Goal: Find specific page/section: Find specific page/section

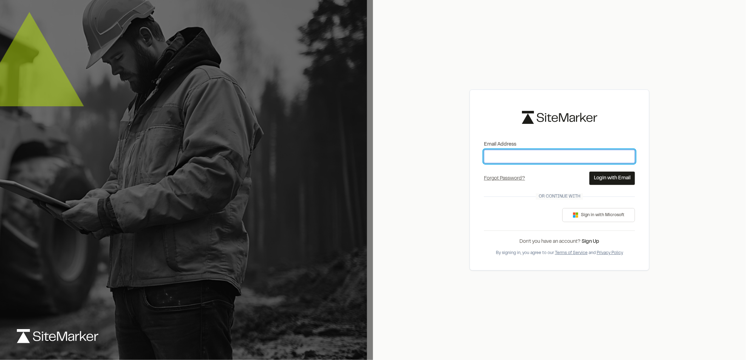
click at [514, 160] on input "Email Address" at bounding box center [559, 156] width 151 height 13
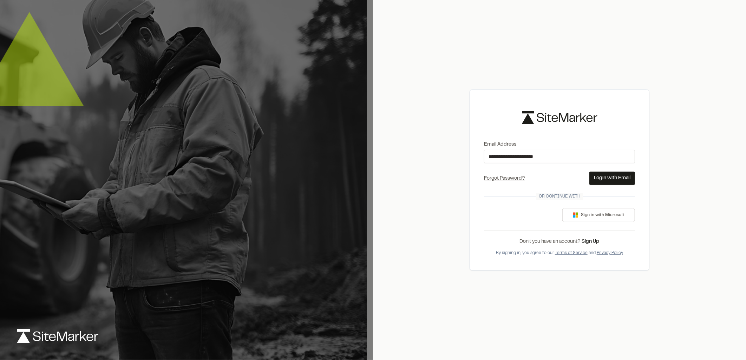
click at [615, 179] on button "Login with Email" at bounding box center [613, 178] width 46 height 13
type input "**********"
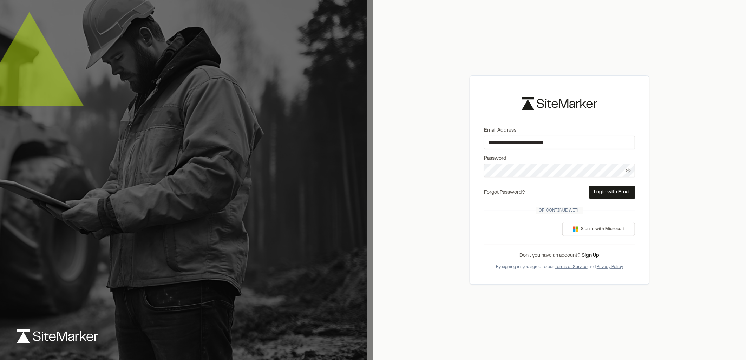
click at [603, 189] on button "Login with Email" at bounding box center [613, 192] width 46 height 13
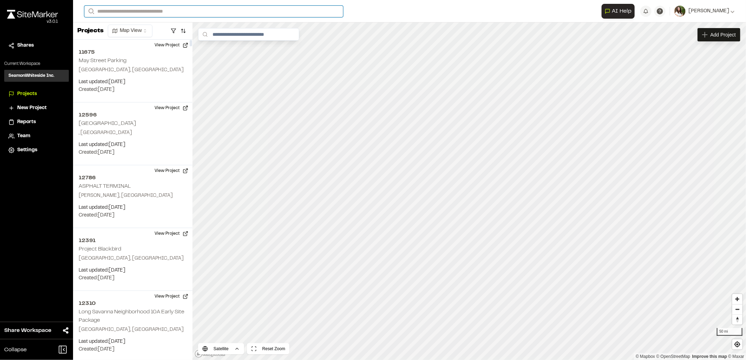
click at [155, 11] on input "Search" at bounding box center [213, 12] width 259 height 12
click at [152, 39] on p "11011 [PERSON_NAME] Nexton [GEOGRAPHIC_DATA]" at bounding box center [160, 37] width 143 height 8
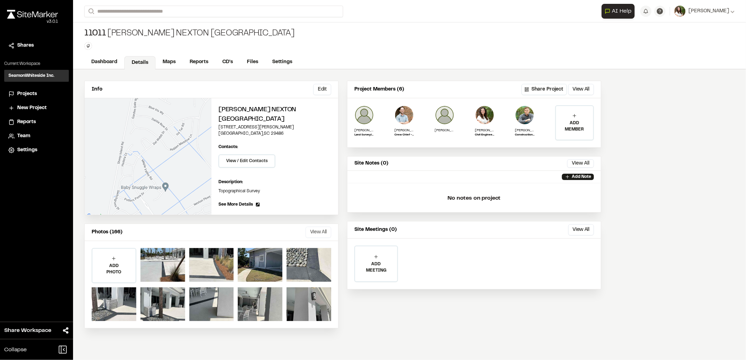
click at [319, 234] on button "View All" at bounding box center [319, 232] width 26 height 11
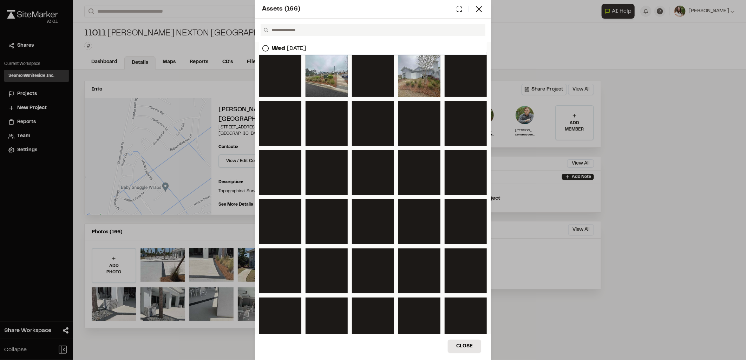
scroll to position [624, 0]
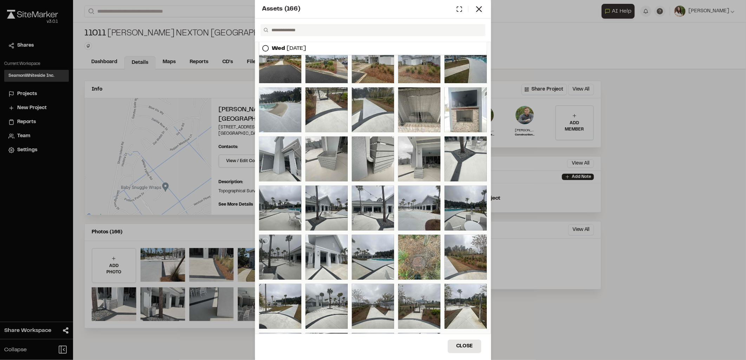
click at [287, 252] on div at bounding box center [280, 257] width 42 height 45
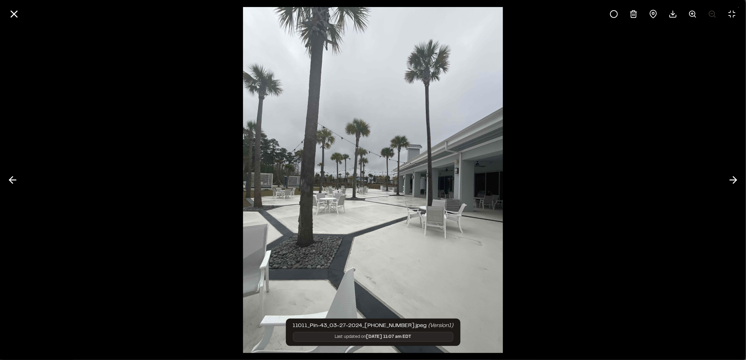
drag, startPoint x: 14, startPoint y: 16, endPoint x: 12, endPoint y: 25, distance: 9.1
click at [14, 16] on icon at bounding box center [14, 14] width 12 height 12
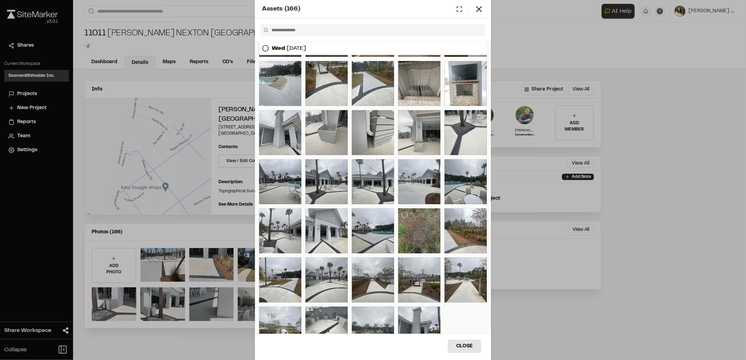
scroll to position [663, 0]
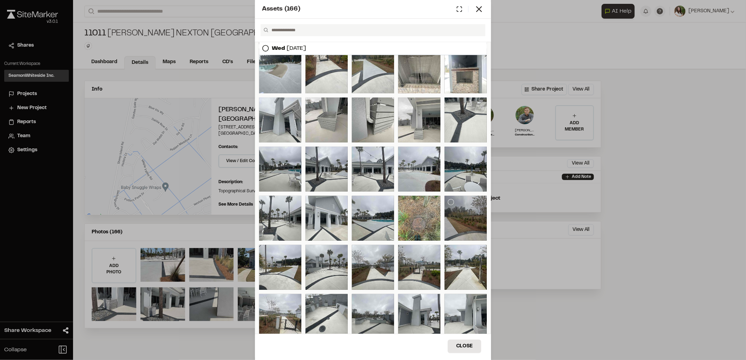
click at [454, 219] on div at bounding box center [466, 218] width 42 height 45
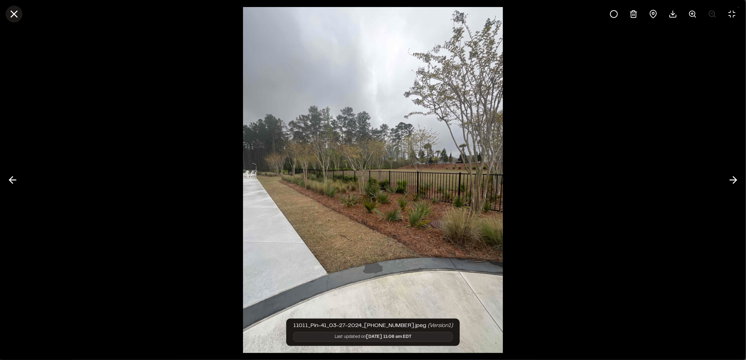
click at [15, 16] on icon at bounding box center [14, 14] width 12 height 12
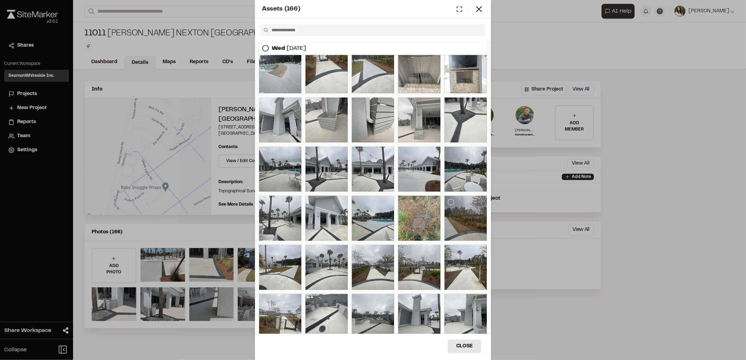
click at [465, 208] on div at bounding box center [466, 218] width 42 height 45
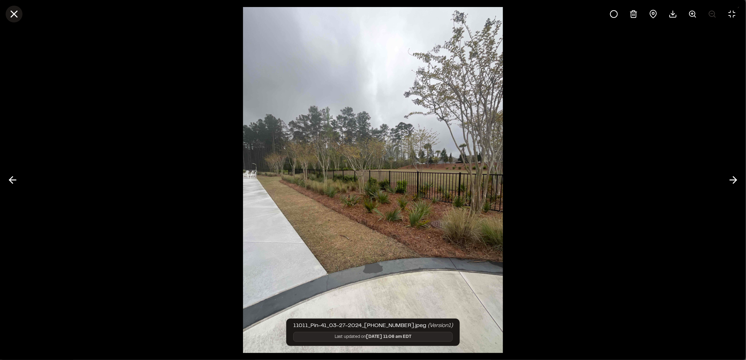
click at [14, 14] on line at bounding box center [14, 14] width 6 height 6
